Goal: Entertainment & Leisure: Consume media (video, audio)

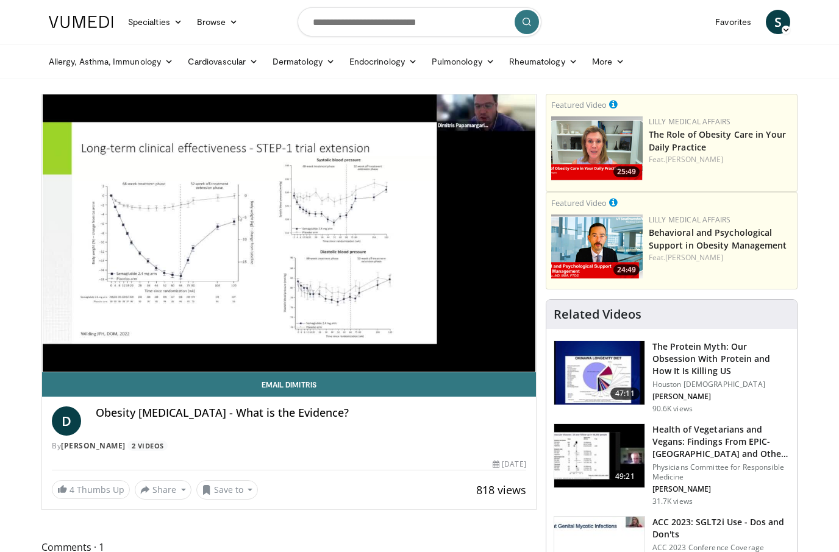
click at [309, 297] on div "10 seconds Tap to unmute" at bounding box center [289, 233] width 494 height 277
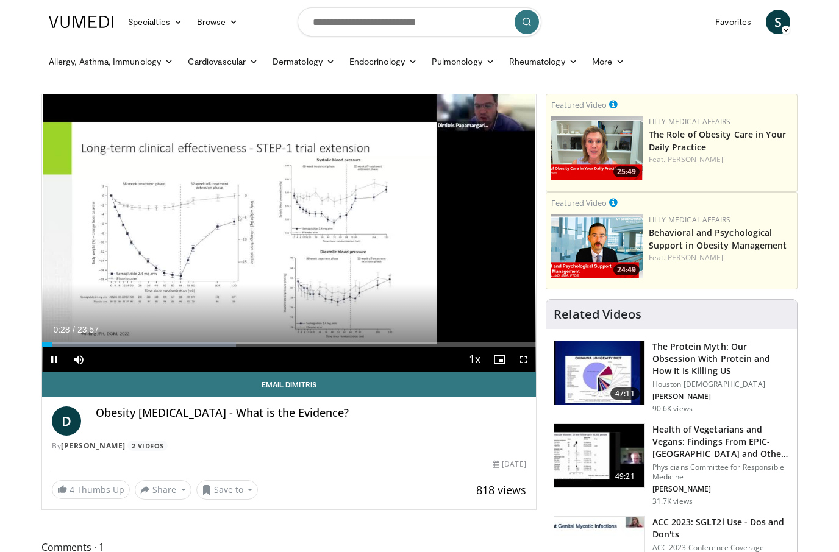
click at [54, 348] on span "Video Player" at bounding box center [54, 360] width 24 height 24
click at [251, 258] on div "10 seconds Tap to unmute" at bounding box center [289, 233] width 494 height 277
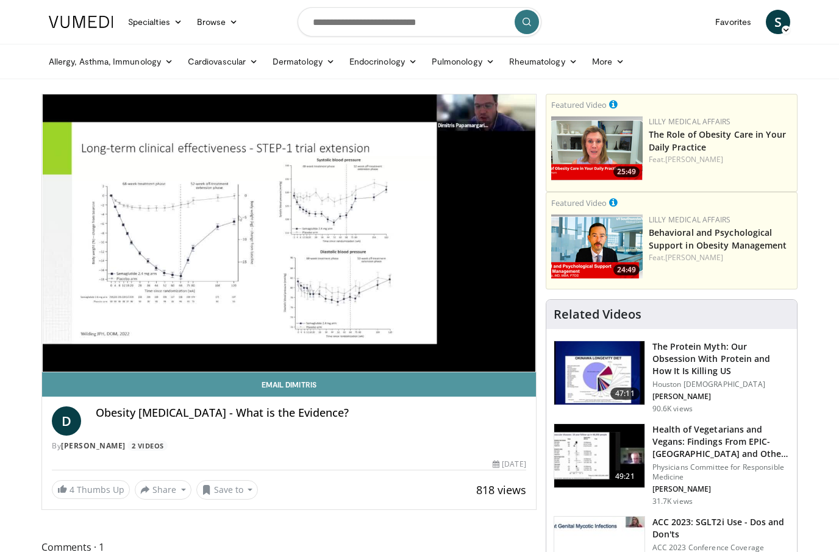
click at [520, 373] on link "Email Dimitris" at bounding box center [289, 385] width 494 height 24
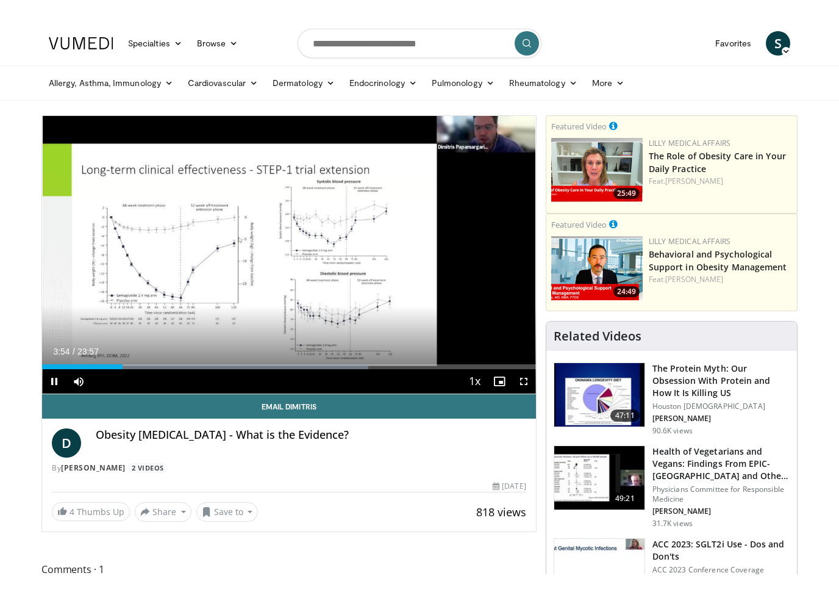
scroll to position [15, 0]
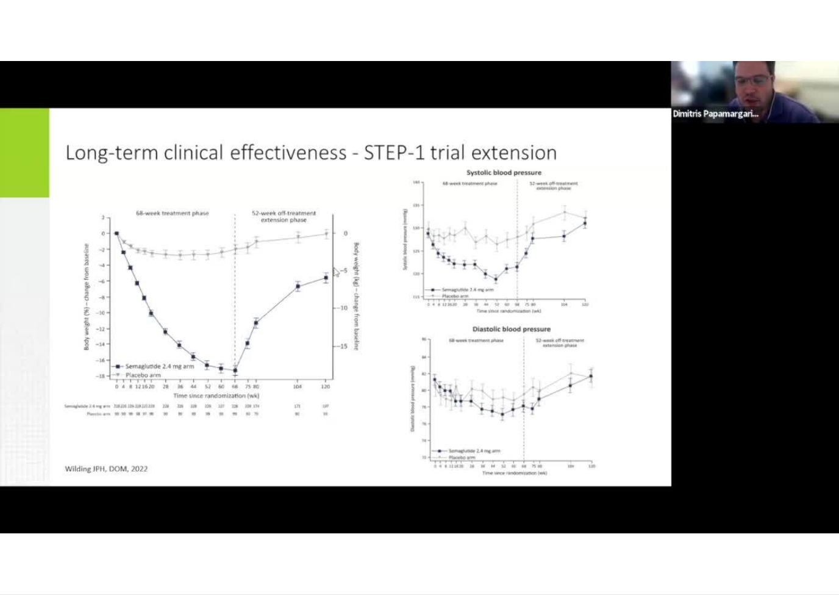
click at [554, 376] on div "10 seconds Tap to unmute" at bounding box center [419, 297] width 839 height 594
click at [16, 552] on span "Video Player" at bounding box center [12, 606] width 24 height 24
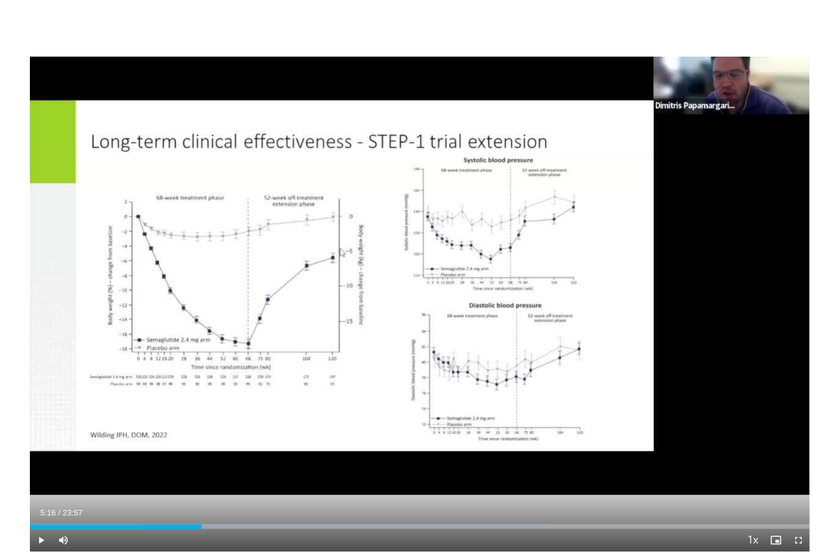
scroll to position [0, 0]
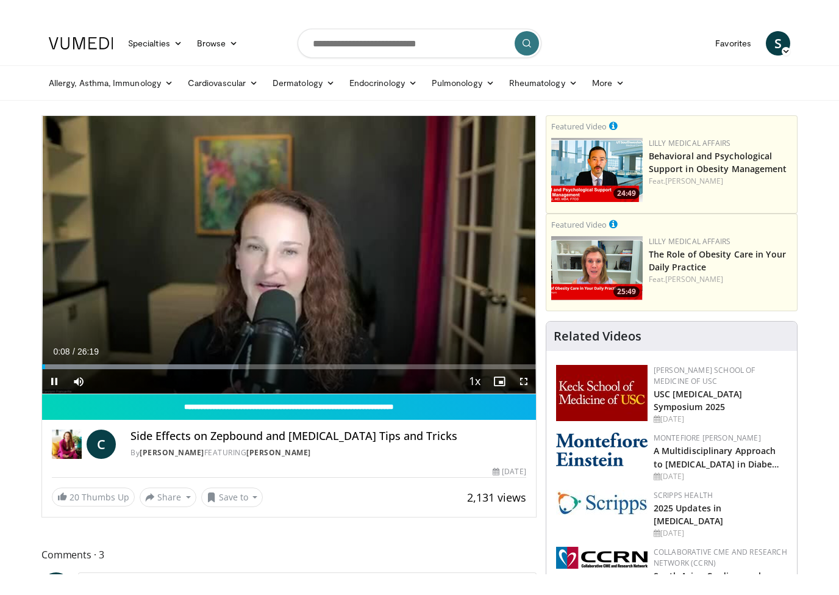
scroll to position [15, 0]
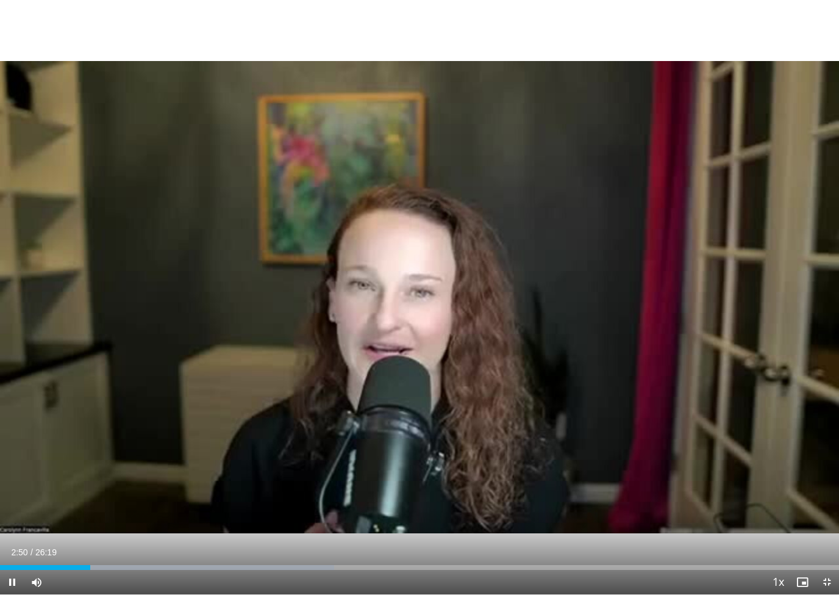
click at [546, 438] on div "10 seconds Tap to unmute" at bounding box center [419, 297] width 839 height 594
click at [132, 552] on div "Progress Bar" at bounding box center [167, 567] width 334 height 5
click at [160, 552] on div "Progress Bar" at bounding box center [257, 567] width 326 height 5
click at [329, 552] on div "10 seconds Tap to unmute" at bounding box center [419, 297] width 839 height 594
click at [206, 552] on div "Progress Bar" at bounding box center [290, 567] width 345 height 5
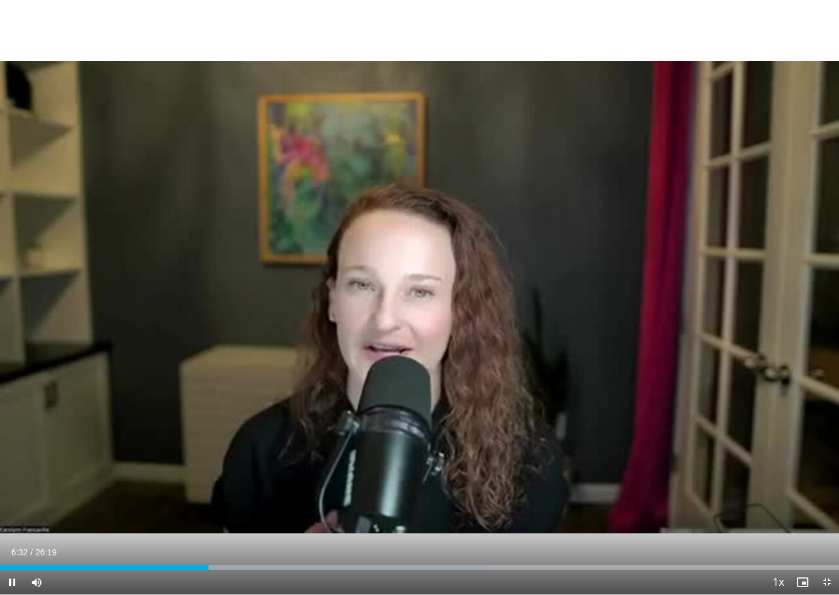
click at [331, 552] on div "10 seconds Tap to unmute" at bounding box center [419, 297] width 839 height 594
click at [254, 552] on div "Progress Bar" at bounding box center [316, 567] width 344 height 5
click at [440, 443] on div "10 seconds Tap to unmute" at bounding box center [419, 297] width 839 height 594
click at [282, 552] on div "Progress Bar" at bounding box center [379, 567] width 324 height 5
click at [376, 545] on div "10 seconds Tap to unmute" at bounding box center [419, 297] width 839 height 594
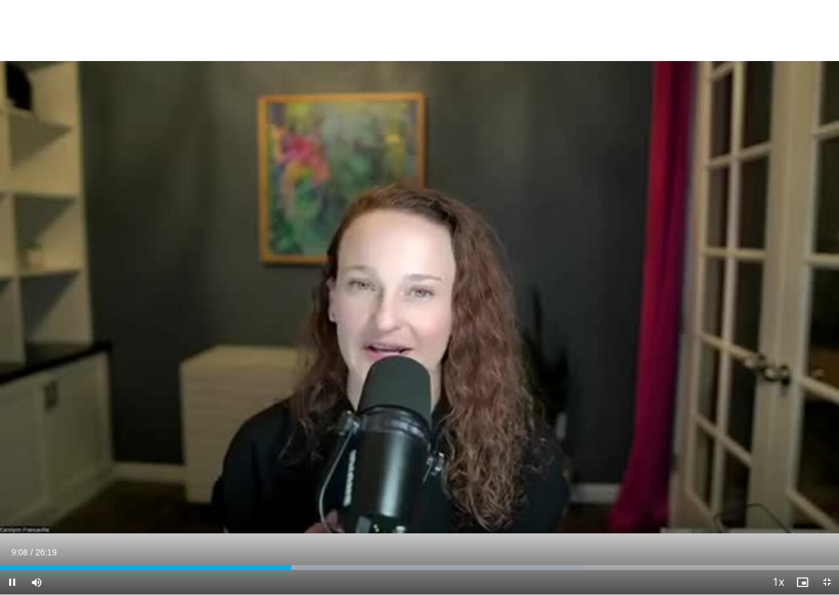
click at [334, 552] on div "Progress Bar" at bounding box center [411, 567] width 345 height 5
click at [578, 384] on div "10 seconds Tap to unmute" at bounding box center [419, 297] width 839 height 594
click at [115, 35] on div "10 seconds Tap to unmute" at bounding box center [419, 297] width 839 height 594
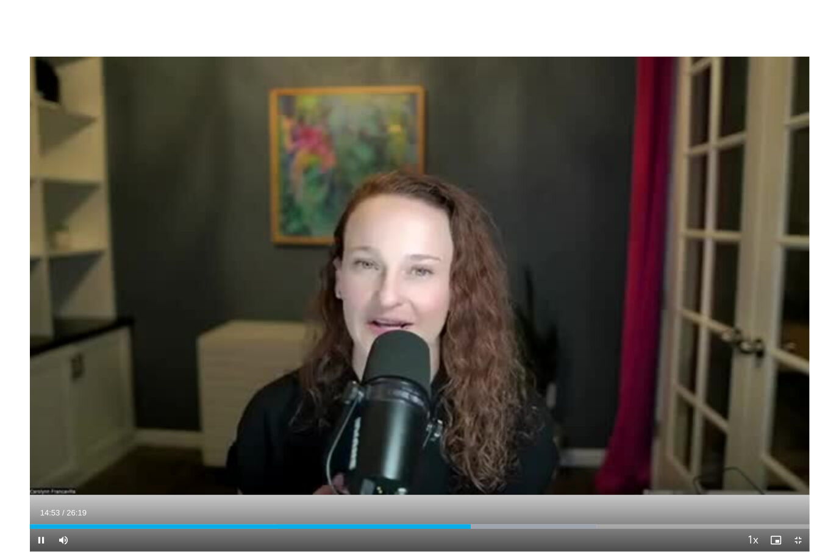
scroll to position [0, 0]
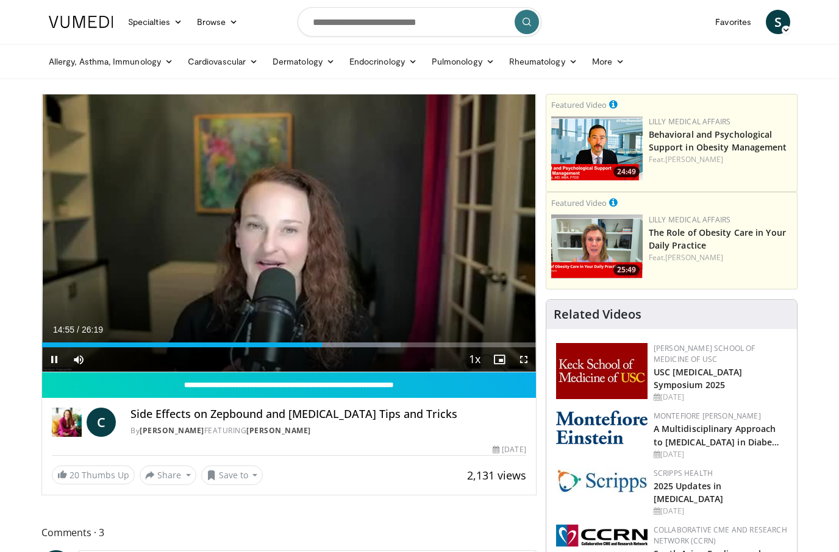
click at [79, 349] on span "Video Player" at bounding box center [78, 360] width 24 height 24
